Goal: Task Accomplishment & Management: Complete application form

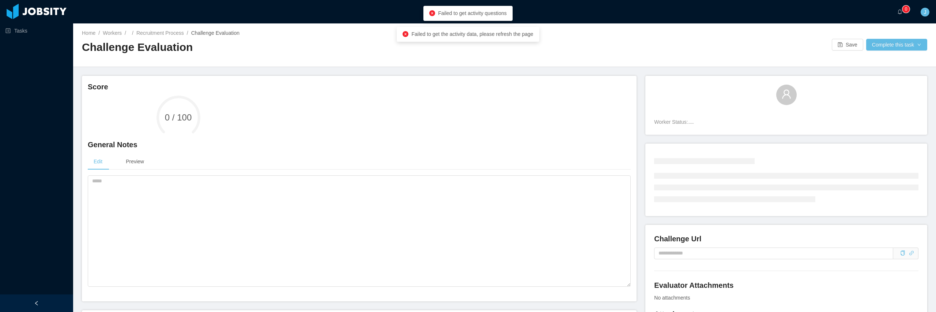
click at [216, 121] on div "Jobsity - Log in Session Expired, please Log in to continue Log in with another…" at bounding box center [468, 156] width 936 height 312
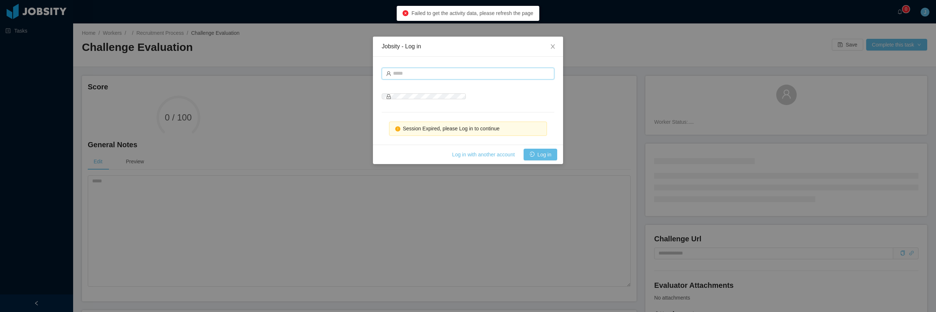
click at [440, 69] on input "text" at bounding box center [468, 74] width 173 height 12
type input "**********"
click at [544, 155] on button "Log in" at bounding box center [541, 154] width 34 height 12
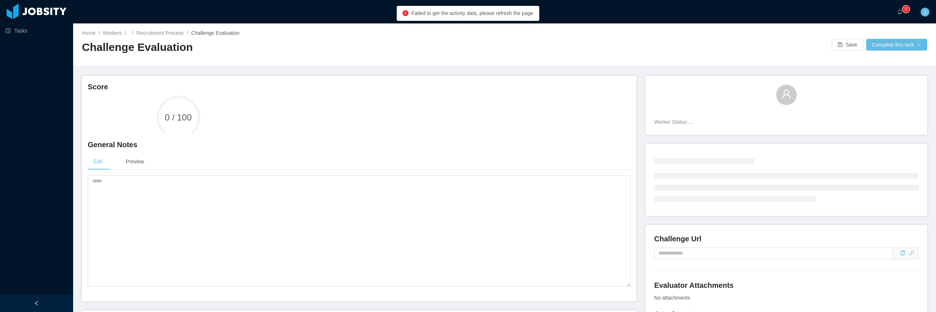
click at [630, 154] on div "Edit Preview" at bounding box center [359, 161] width 543 height 16
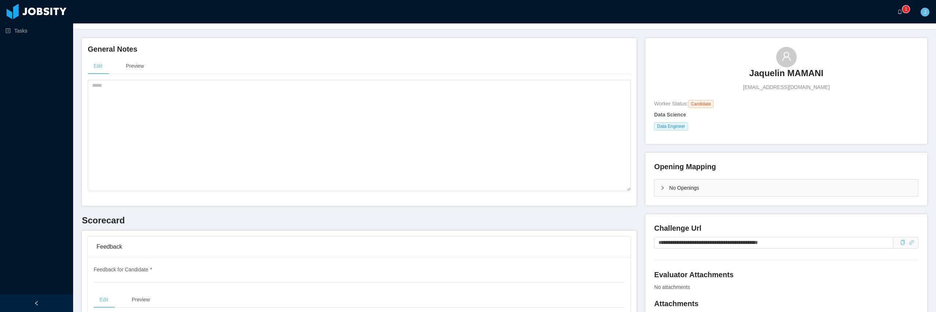
scroll to position [65, 0]
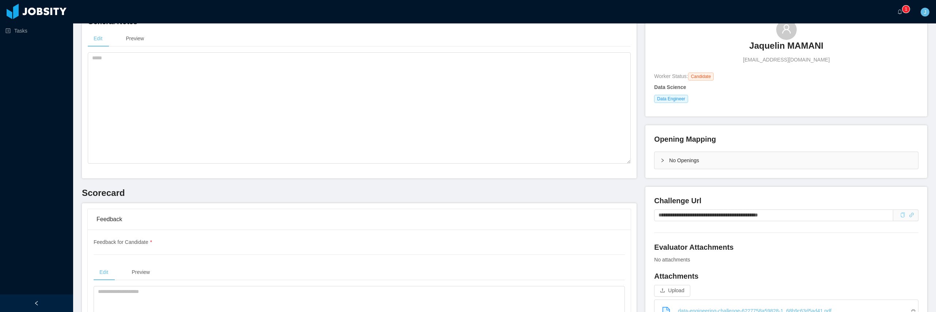
click at [901, 217] on icon "icon: copy" at bounding box center [902, 214] width 5 height 5
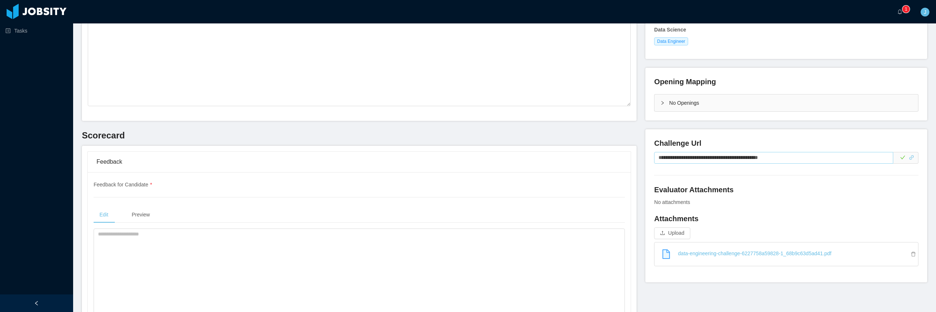
scroll to position [123, 0]
click at [707, 253] on link "data-engineering-challenge-6227758a59828-1_68b9c63d5ad41.pdf" at bounding box center [789, 252] width 258 height 16
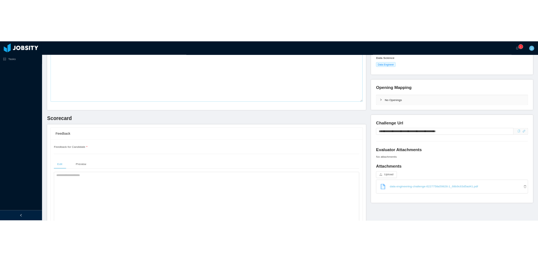
scroll to position [0, 0]
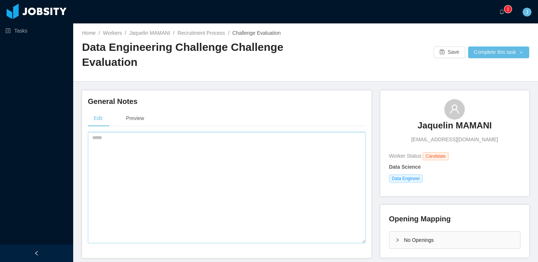
click at [163, 160] on textarea at bounding box center [227, 187] width 278 height 111
click at [246, 165] on textarea at bounding box center [227, 187] width 278 height 111
type textarea "**********"
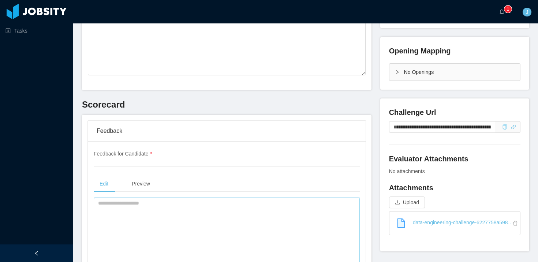
click at [141, 210] on textarea at bounding box center [227, 252] width 266 height 111
click at [504, 128] on icon "icon: copy" at bounding box center [504, 127] width 5 height 5
drag, startPoint x: 185, startPoint y: 206, endPoint x: 193, endPoint y: 204, distance: 8.5
click at [185, 206] on textarea "**********" at bounding box center [227, 253] width 266 height 111
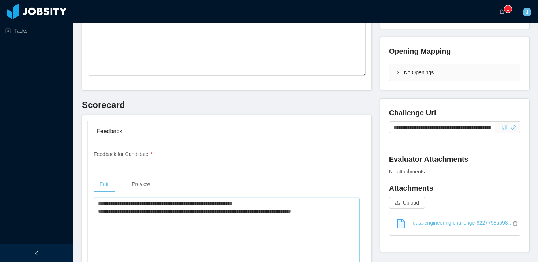
click at [204, 213] on textarea "**********" at bounding box center [227, 253] width 266 height 111
click at [248, 215] on textarea "**********" at bounding box center [227, 253] width 266 height 111
click at [272, 213] on textarea "**********" at bounding box center [227, 253] width 266 height 111
paste textarea "**********"
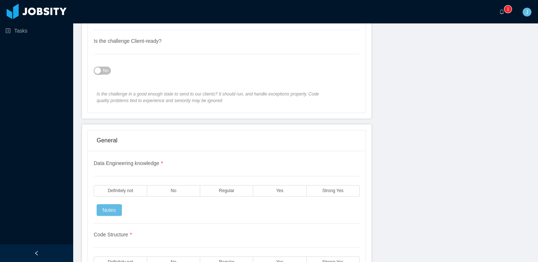
scroll to position [492, 0]
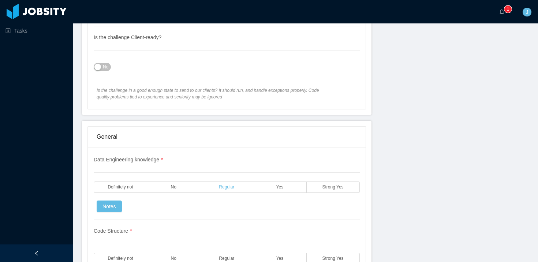
type textarea "**********"
click at [221, 189] on span "Regular" at bounding box center [226, 187] width 15 height 5
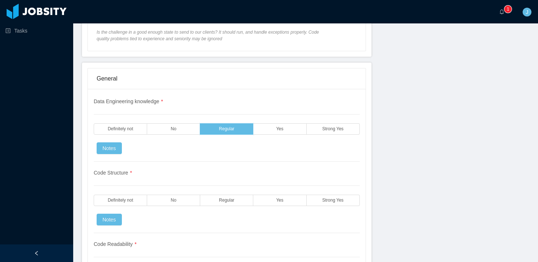
scroll to position [557, 0]
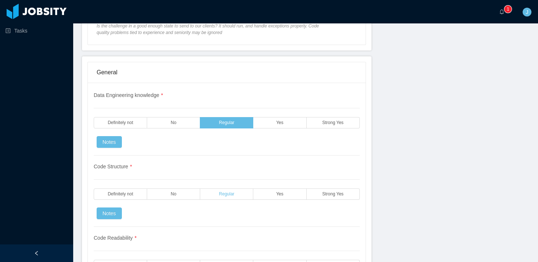
click at [227, 194] on span "Regular" at bounding box center [226, 194] width 15 height 5
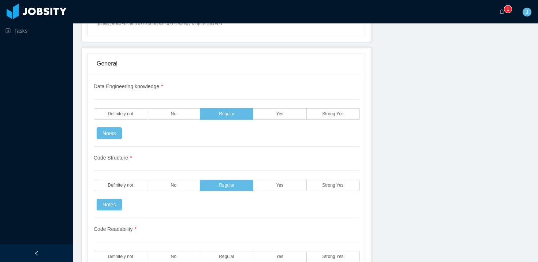
scroll to position [575, 0]
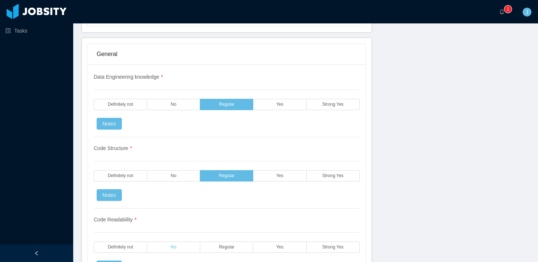
click at [169, 246] on label "No" at bounding box center [173, 246] width 53 height 11
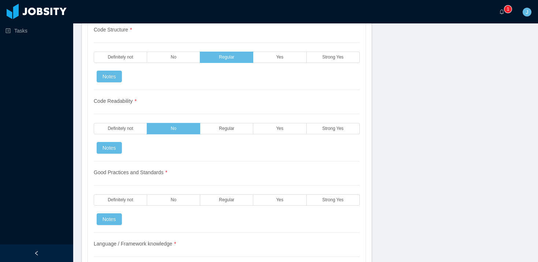
scroll to position [694, 0]
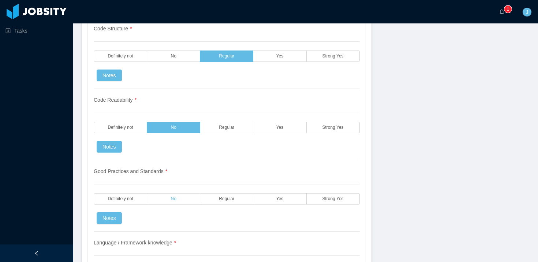
click at [170, 197] on label "No" at bounding box center [173, 198] width 53 height 11
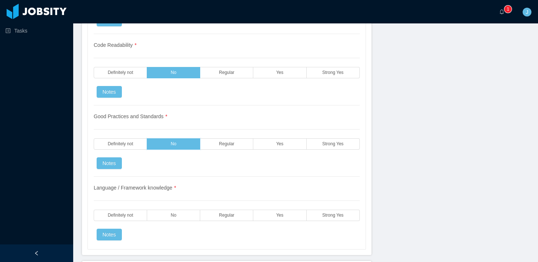
scroll to position [778, 0]
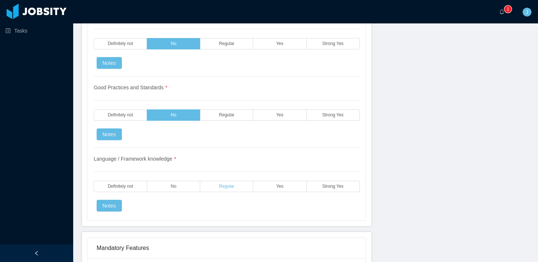
click at [230, 188] on span "Regular" at bounding box center [226, 186] width 15 height 5
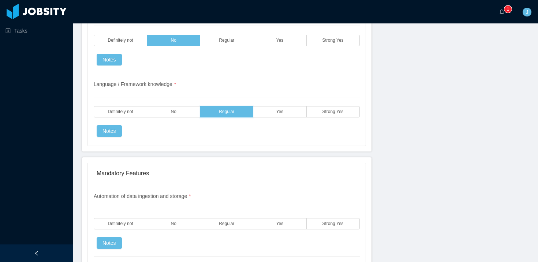
scroll to position [863, 0]
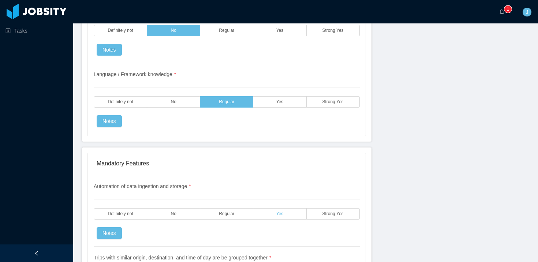
click at [276, 217] on label "Yes" at bounding box center [279, 213] width 53 height 11
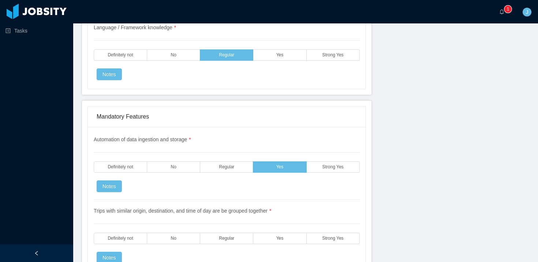
scroll to position [928, 0]
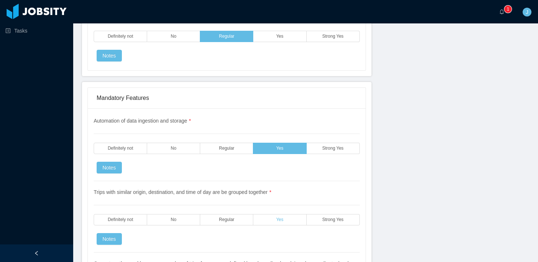
click at [266, 223] on label "Yes" at bounding box center [279, 219] width 53 height 11
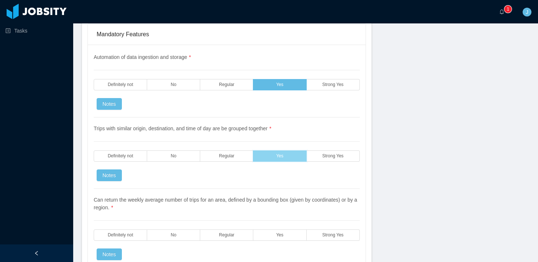
scroll to position [995, 0]
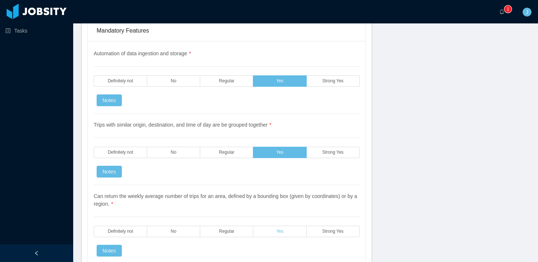
click at [272, 226] on label "Yes" at bounding box center [279, 231] width 53 height 11
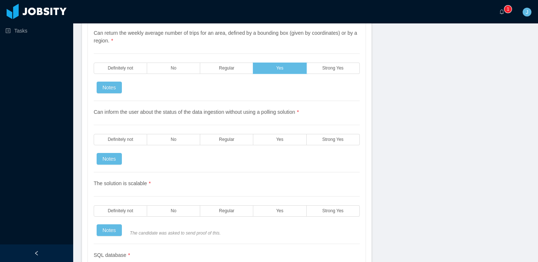
scroll to position [1161, 0]
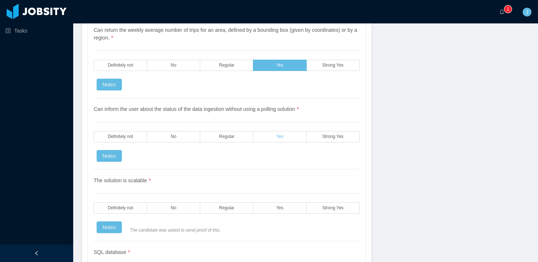
click at [265, 132] on label "Yes" at bounding box center [279, 136] width 53 height 11
click at [181, 202] on label "No" at bounding box center [173, 207] width 53 height 11
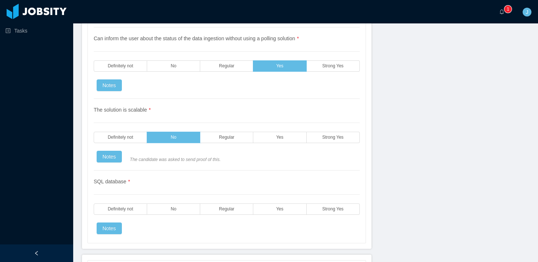
scroll to position [1259, 0]
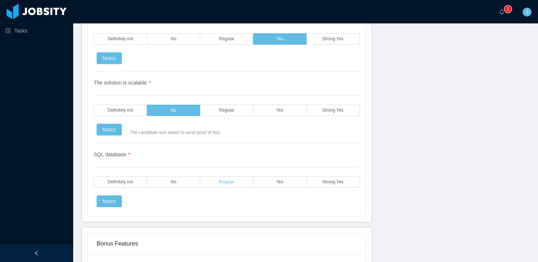
click at [220, 178] on label "Regular" at bounding box center [226, 181] width 53 height 11
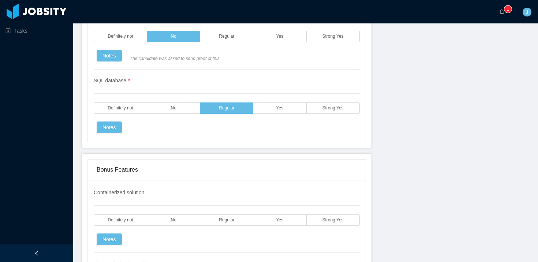
scroll to position [1338, 0]
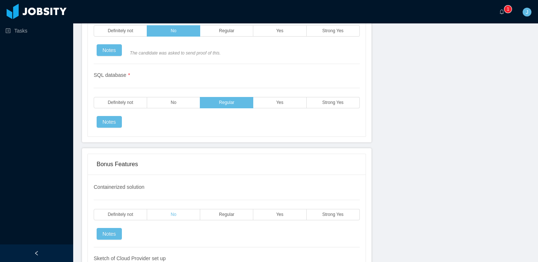
click at [163, 209] on label "No" at bounding box center [173, 214] width 53 height 11
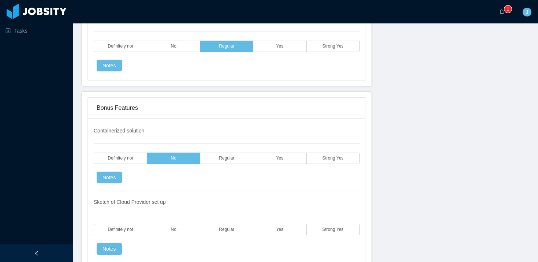
scroll to position [1417, 0]
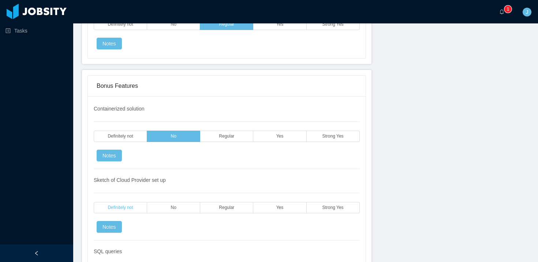
click at [133, 204] on label "Definitely not" at bounding box center [120, 207] width 53 height 11
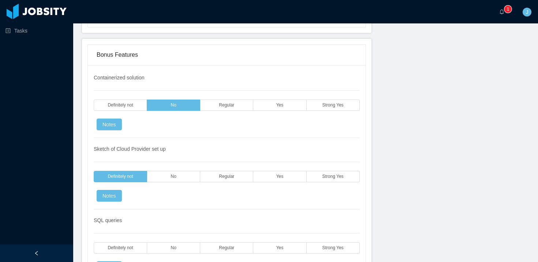
scroll to position [1481, 0]
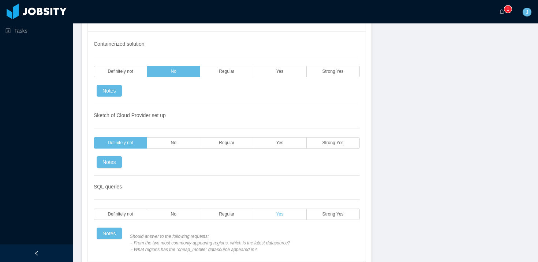
click at [292, 209] on label "Yes" at bounding box center [279, 213] width 53 height 11
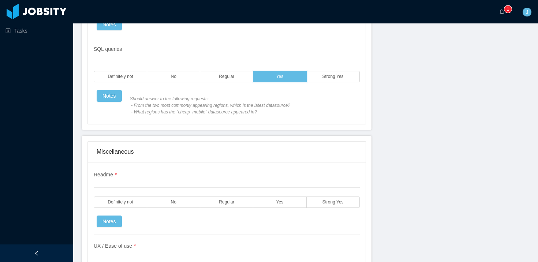
scroll to position [1623, 0]
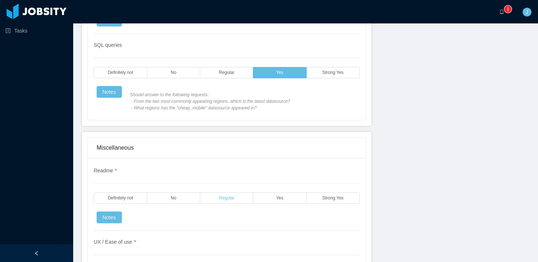
click at [227, 196] on span "Regular" at bounding box center [226, 198] width 15 height 5
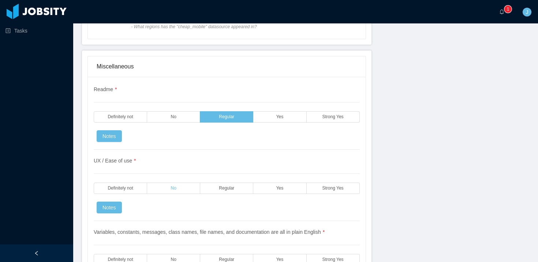
click at [180, 182] on label "No" at bounding box center [173, 187] width 53 height 11
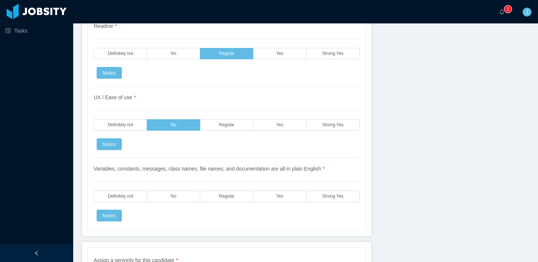
scroll to position [1780, 0]
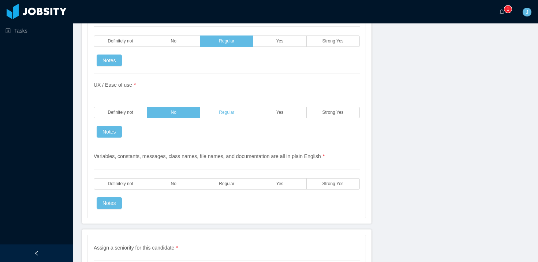
click at [213, 107] on label "Regular" at bounding box center [226, 112] width 53 height 11
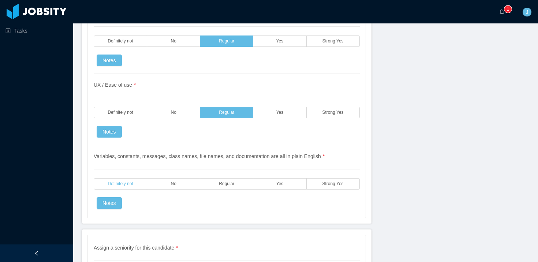
click at [131, 181] on span "Definitely not" at bounding box center [120, 183] width 25 height 5
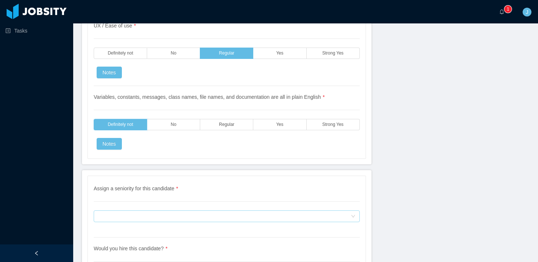
scroll to position [1840, 0]
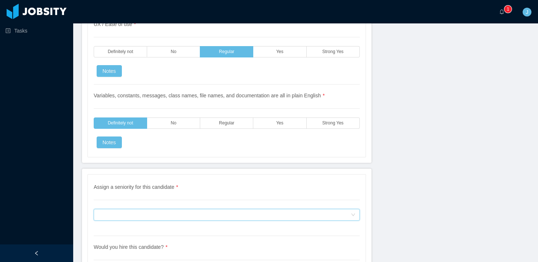
click at [213, 209] on div "Assign a seniority for this candidate" at bounding box center [224, 214] width 252 height 11
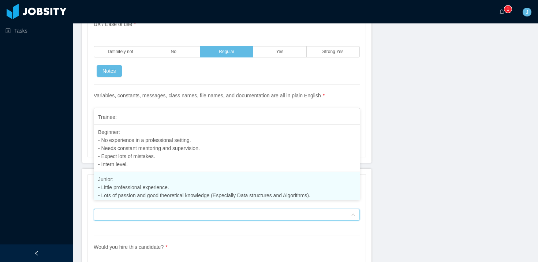
scroll to position [19, 0]
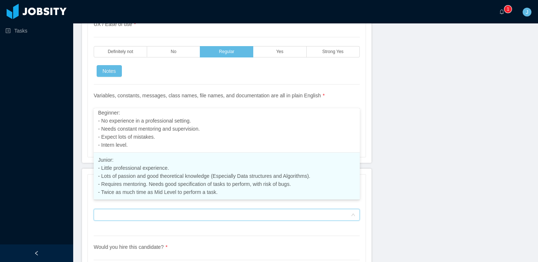
click at [190, 177] on span "Junior: - Little professional experience. - Lots of passion and good theoretica…" at bounding box center [204, 176] width 212 height 38
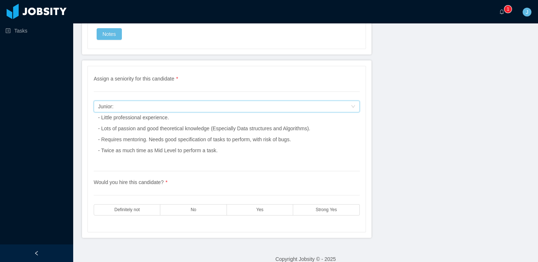
scroll to position [1951, 0]
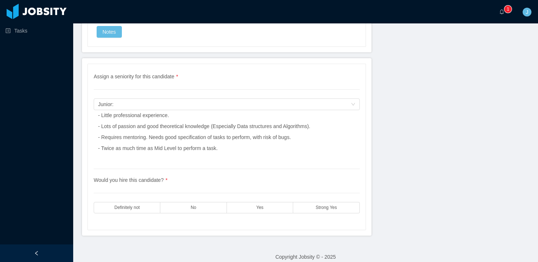
click at [178, 222] on div "Assign a seniority for this candidate * Assign a seniority for this candidate J…" at bounding box center [226, 146] width 289 height 177
click at [183, 202] on label "No" at bounding box center [193, 207] width 66 height 11
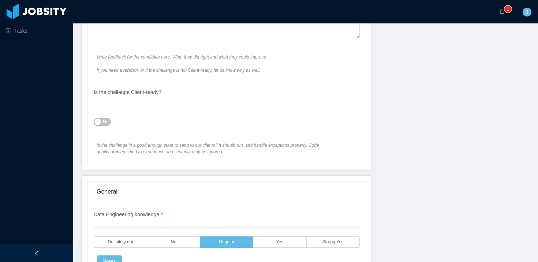
scroll to position [0, 0]
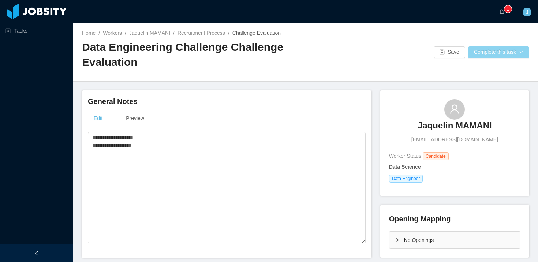
click at [495, 55] on button "Complete this task" at bounding box center [498, 52] width 61 height 12
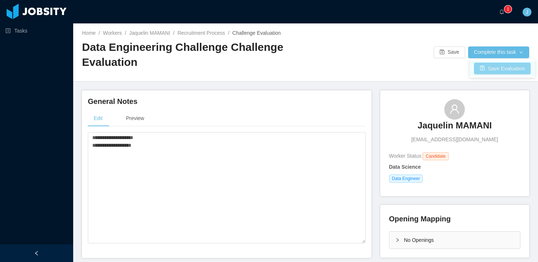
click at [488, 67] on button "Save Evaluation" at bounding box center [502, 69] width 57 height 12
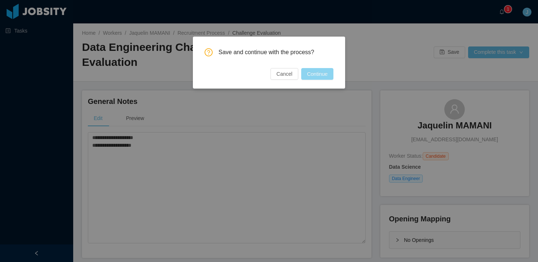
click at [323, 78] on button "Continue" at bounding box center [317, 74] width 32 height 12
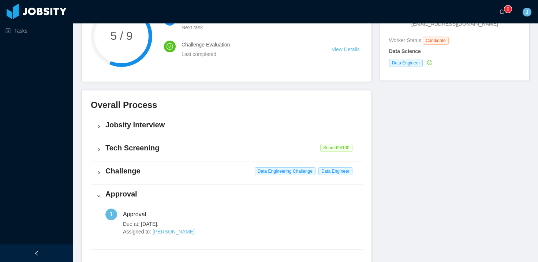
scroll to position [104, 0]
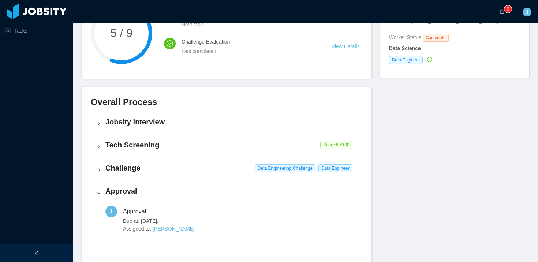
click at [229, 144] on h4 "Tech Screening" at bounding box center [230, 145] width 251 height 10
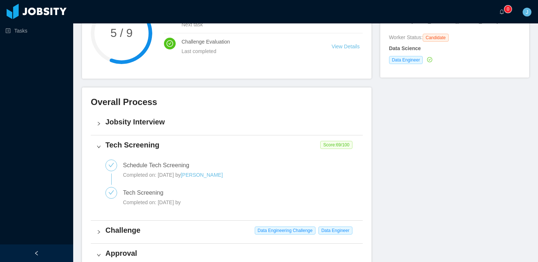
click at [229, 144] on h4 "Tech Screening" at bounding box center [230, 145] width 251 height 10
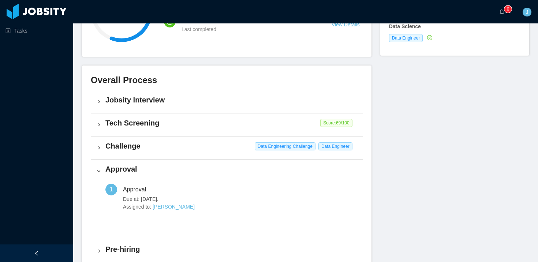
scroll to position [131, 0]
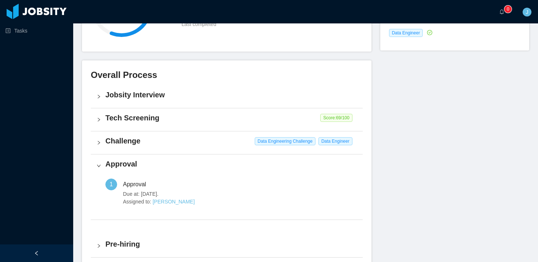
click at [229, 144] on h4 "Challenge" at bounding box center [230, 141] width 251 height 10
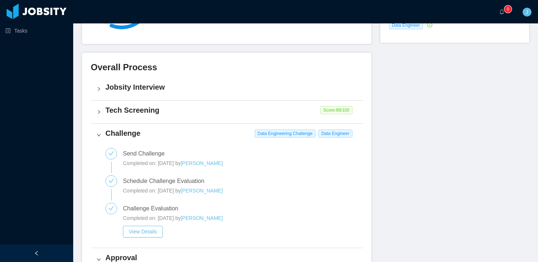
scroll to position [144, 0]
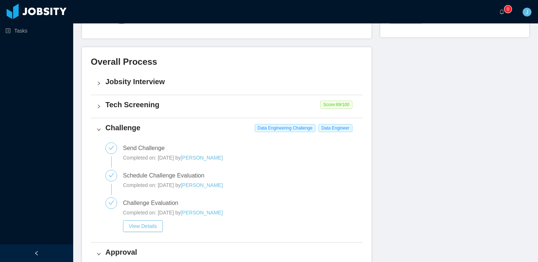
click at [227, 129] on h4 "Challenge" at bounding box center [230, 128] width 251 height 10
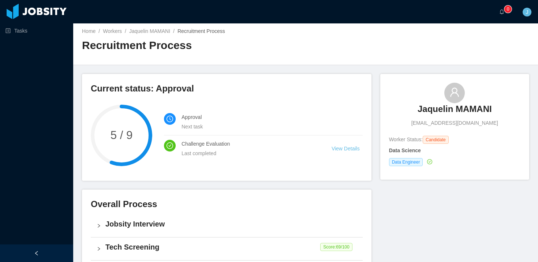
scroll to position [0, 0]
